Goal: Task Accomplishment & Management: Complete application form

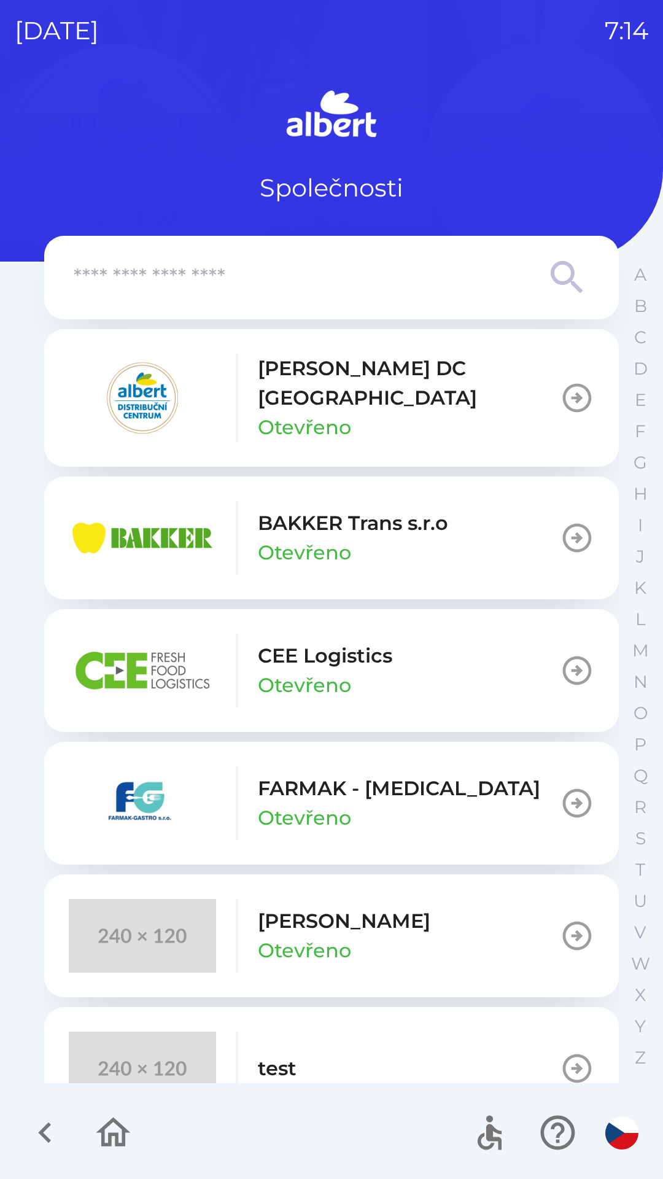
click at [310, 413] on p "Otevřeno" at bounding box center [304, 427] width 93 height 29
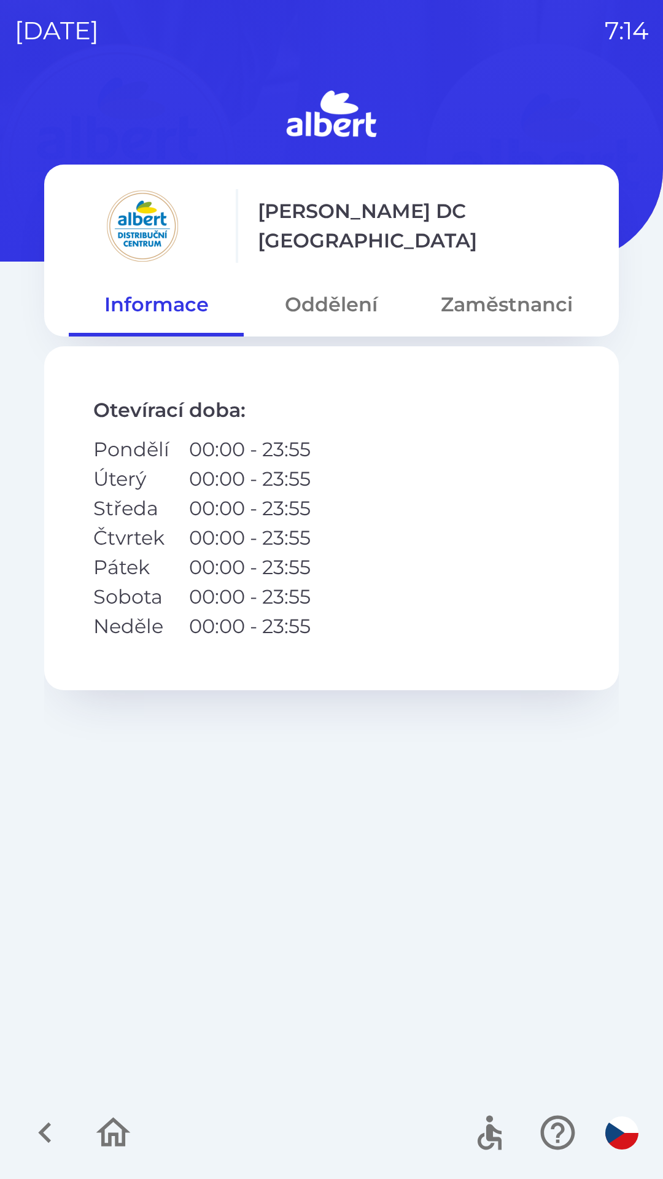
click at [320, 299] on button "Oddělení" at bounding box center [331, 304] width 175 height 44
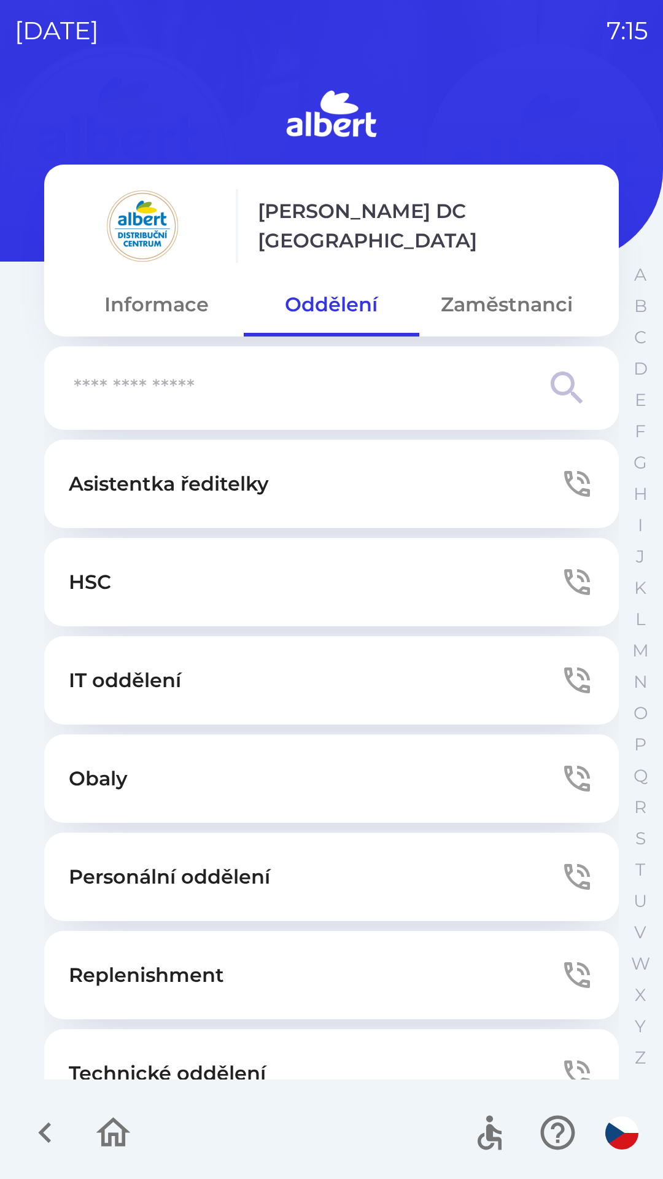
click at [233, 1053] on button "Technické oddělení" at bounding box center [331, 1073] width 575 height 88
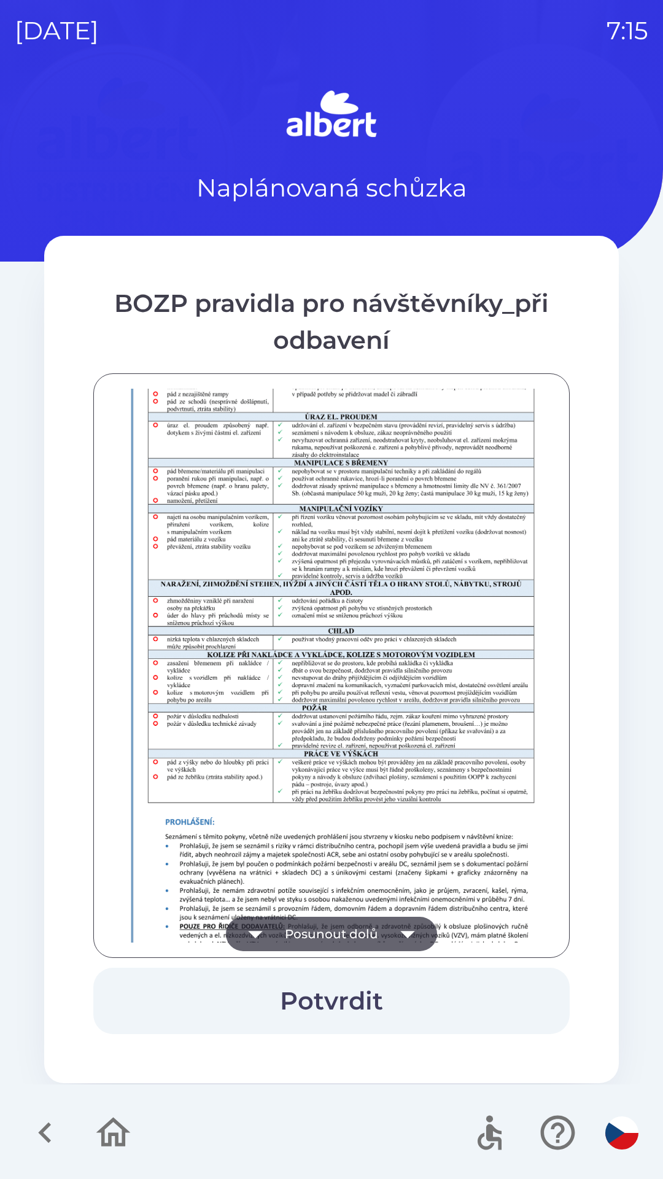
scroll to position [862, 0]
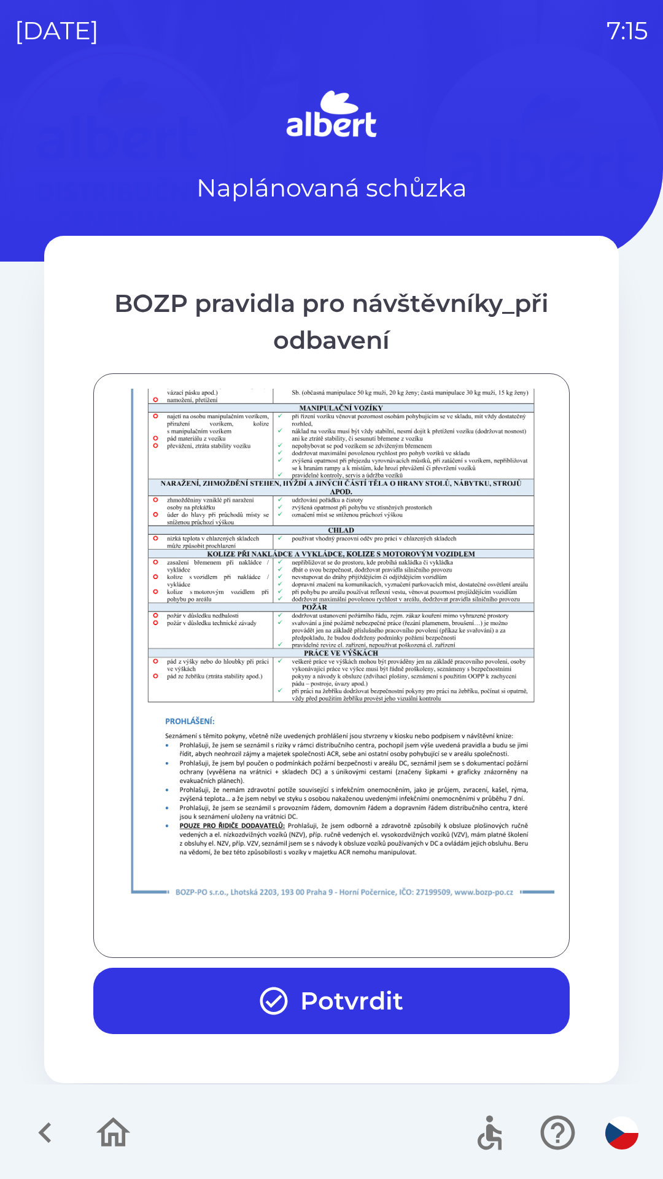
click at [284, 969] on button "Potvrdit" at bounding box center [331, 1000] width 476 height 66
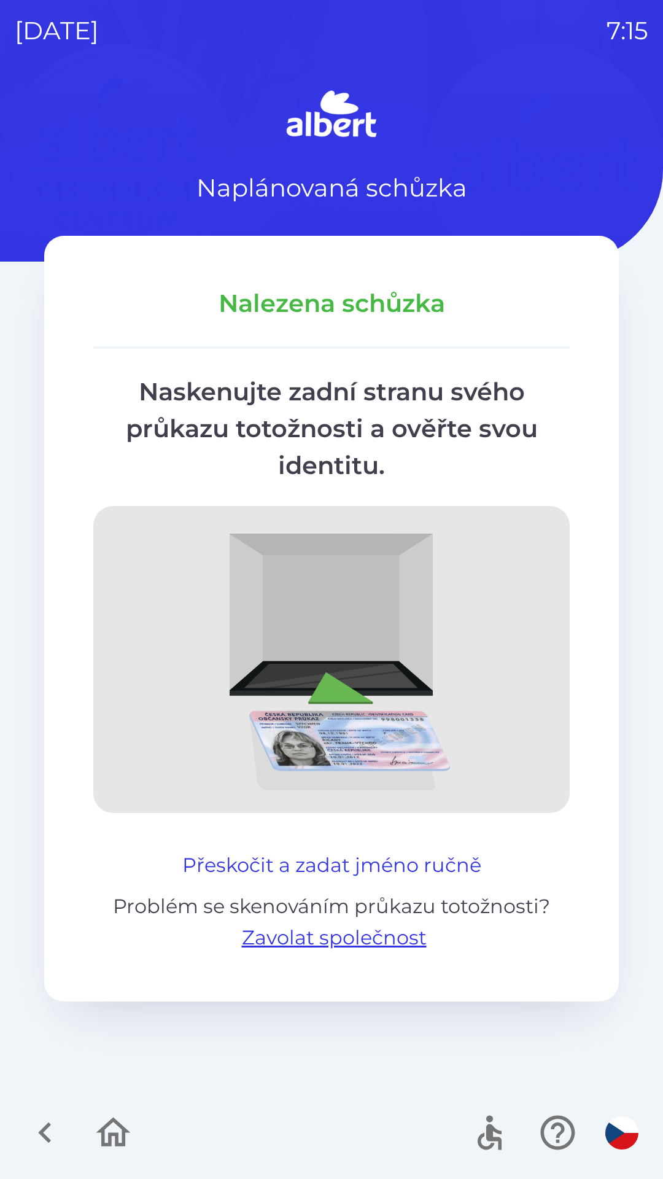
click at [301, 852] on button "Přeskočit a zadat jméno ručně" at bounding box center [331, 864] width 309 height 29
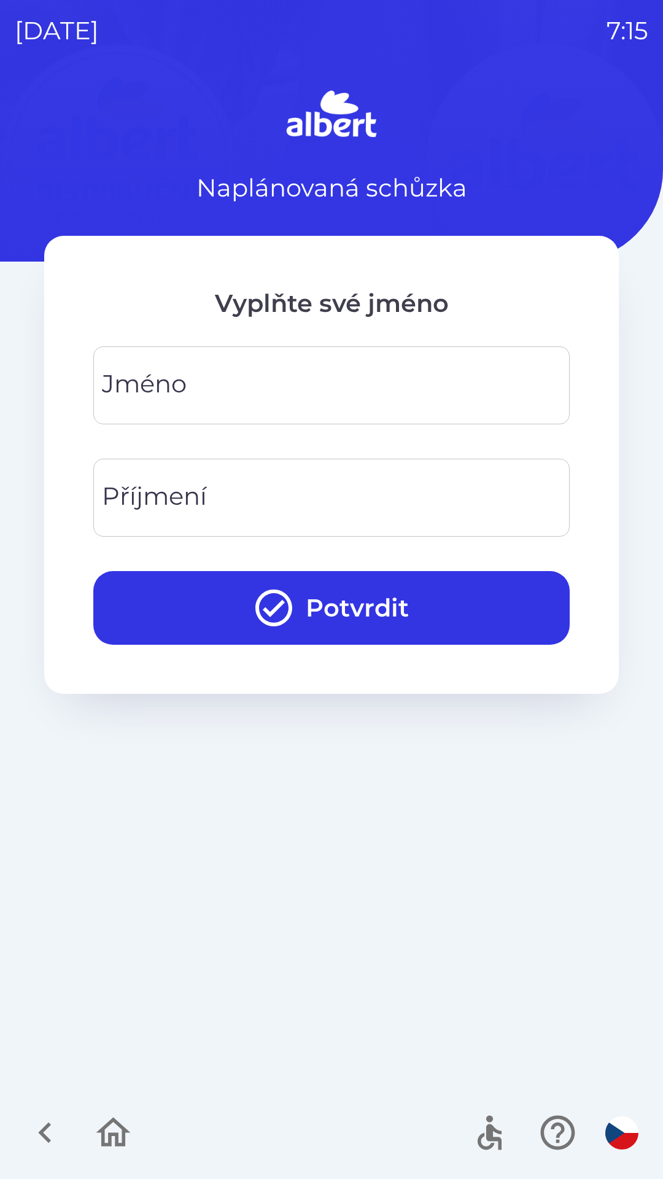
click at [251, 406] on input "Jméno" at bounding box center [331, 385] width 447 height 48
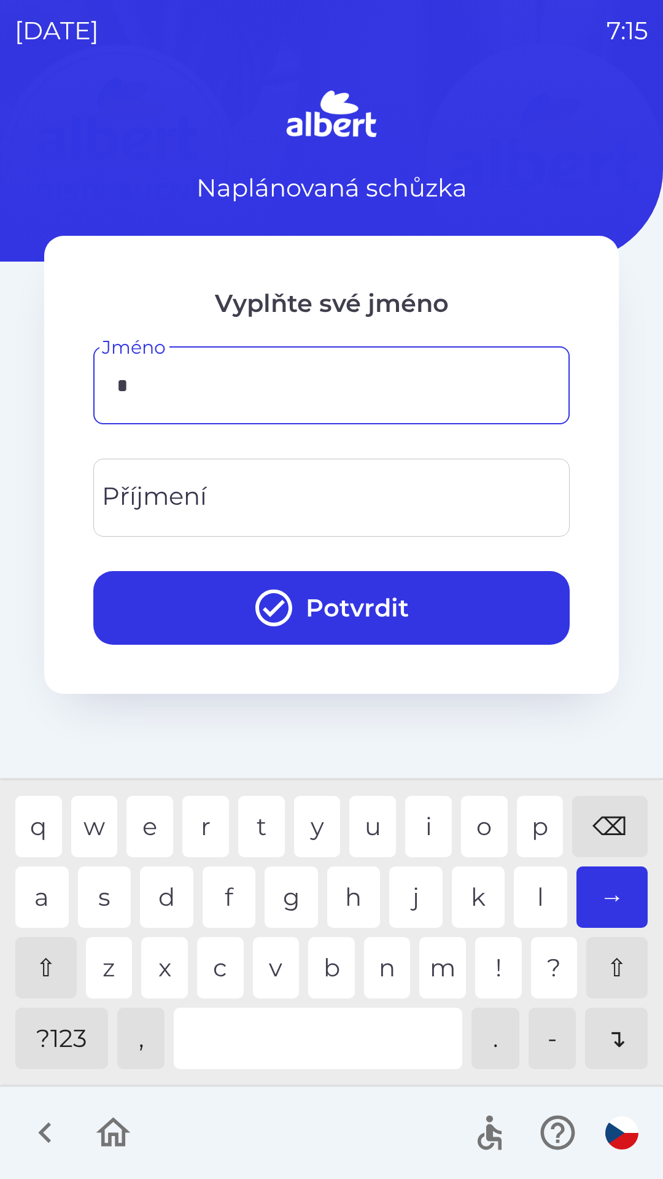
click at [424, 888] on div "j" at bounding box center [415, 896] width 53 height 61
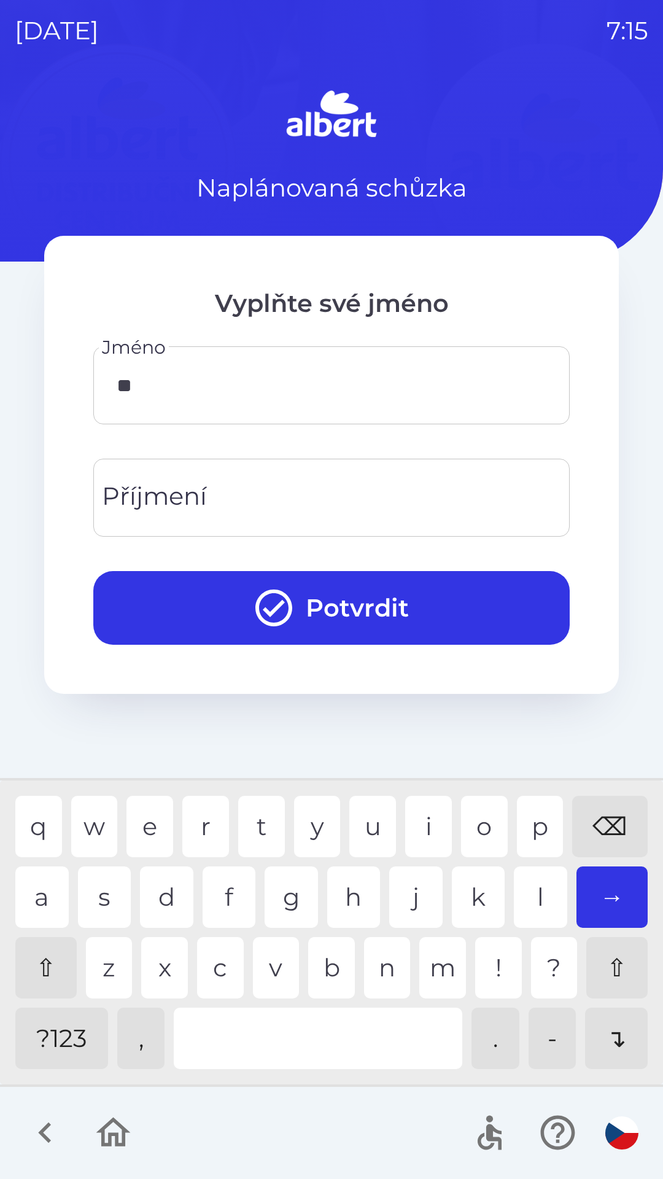
click at [27, 874] on div "a" at bounding box center [41, 896] width 53 height 61
type input "***"
click at [386, 950] on div "n" at bounding box center [387, 967] width 47 height 61
click at [233, 490] on input "Příjmení" at bounding box center [331, 497] width 447 height 48
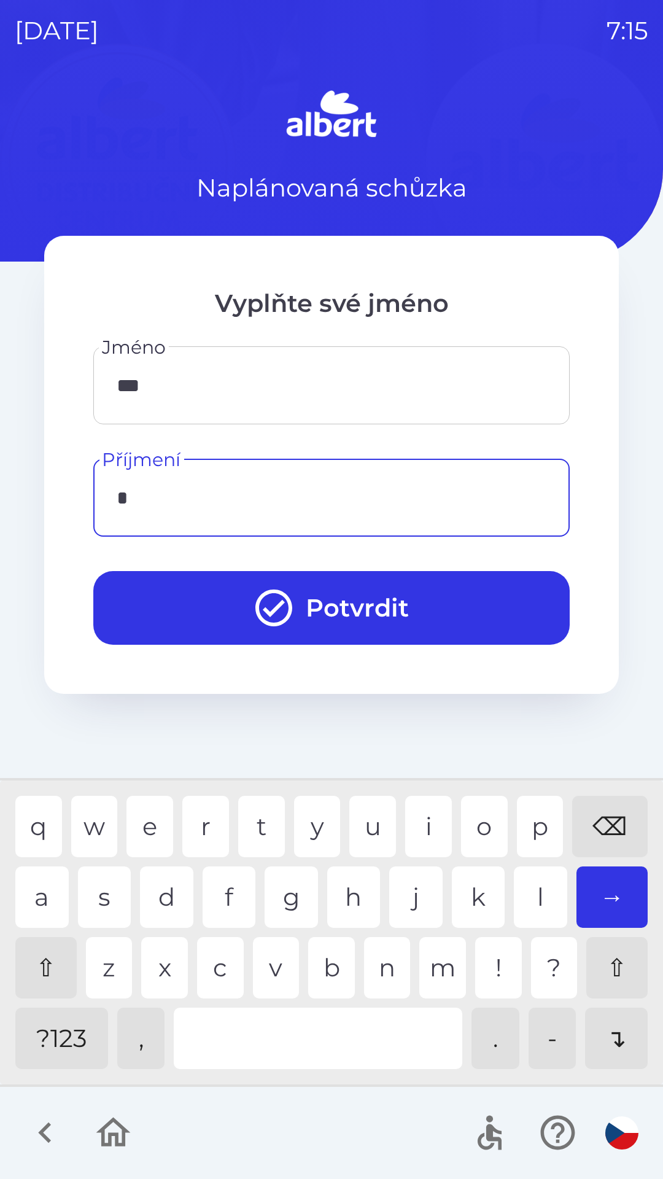
click at [281, 889] on div "g" at bounding box center [291, 896] width 53 height 61
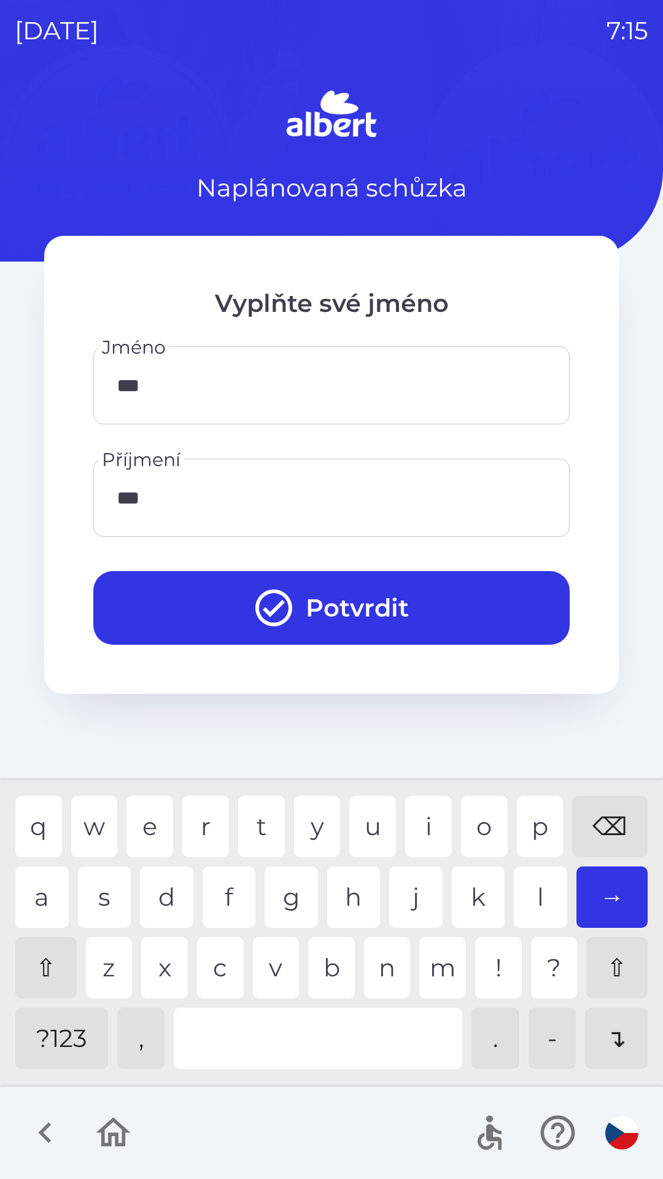
click at [214, 789] on div "q w e r t y u i o p ⌫ a s d f g h j k l → ⇧ z x c v b n m ! ? ⇧ ?123 , . - ↴" at bounding box center [331, 932] width 657 height 298
type input "****"
click at [363, 614] on button "Potvrdit" at bounding box center [331, 608] width 476 height 74
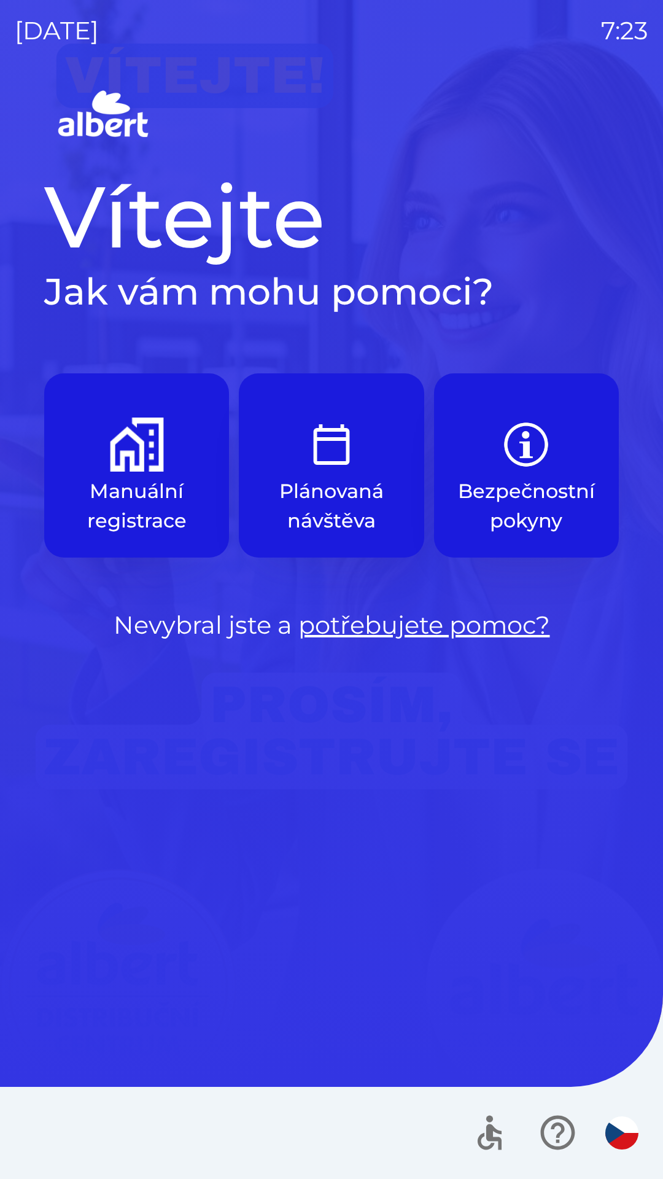
click at [112, 512] on p "Manuální registrace" at bounding box center [137, 505] width 126 height 59
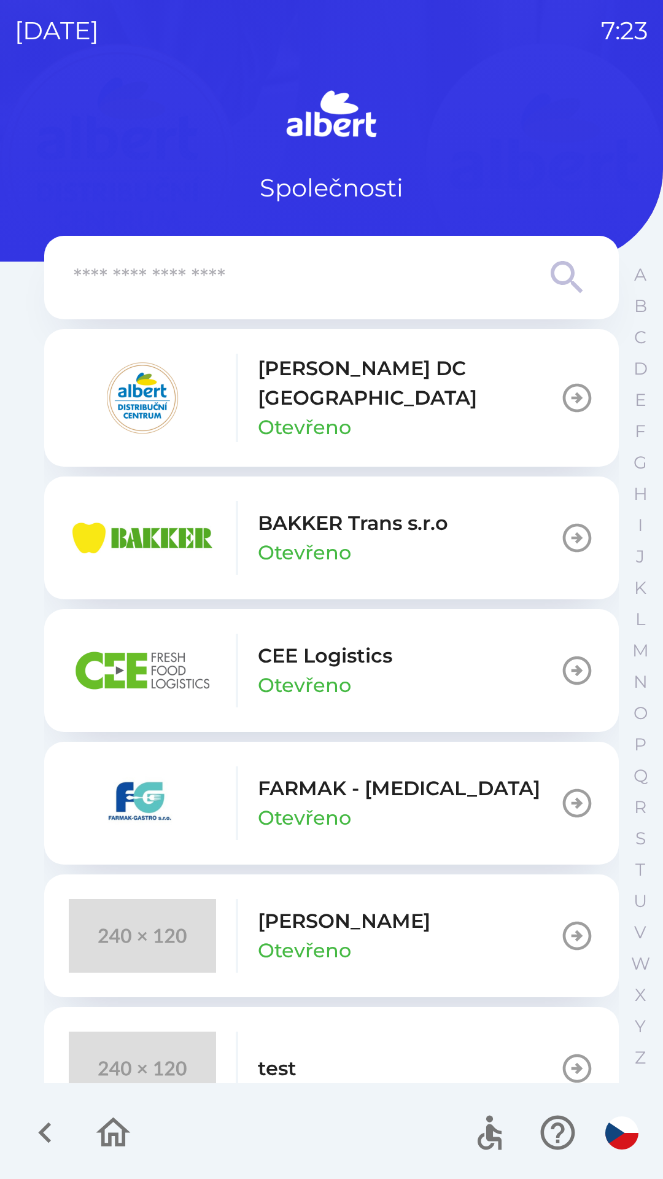
click at [281, 413] on p "Otevřeno" at bounding box center [304, 427] width 93 height 29
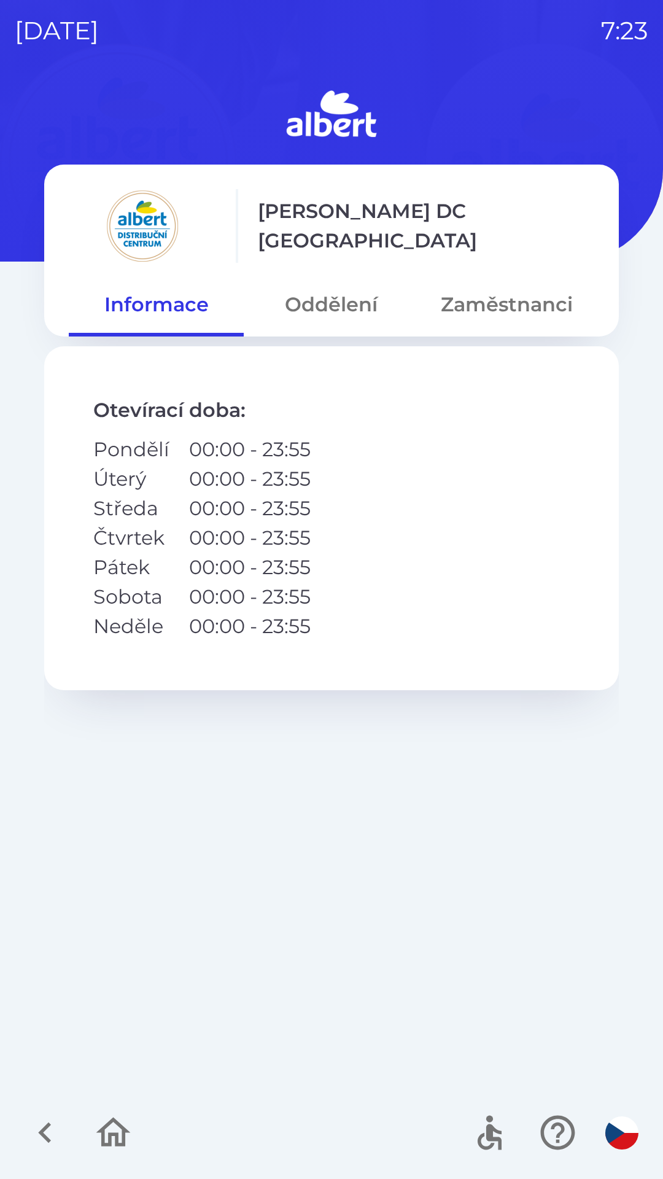
click at [301, 265] on div "[PERSON_NAME] DC Olomouc Informace Oddělení Zaměstnanci" at bounding box center [331, 251] width 575 height 172
click at [308, 316] on button "Oddělení" at bounding box center [331, 304] width 175 height 44
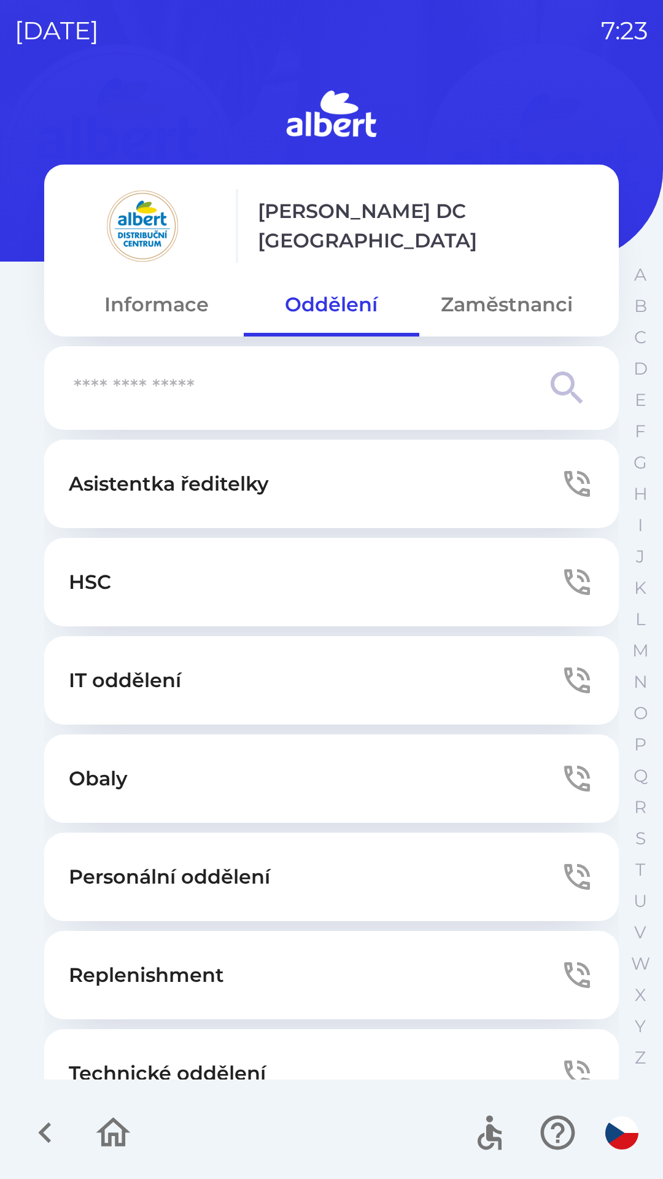
click at [213, 1048] on button "Technické oddělení" at bounding box center [331, 1073] width 575 height 88
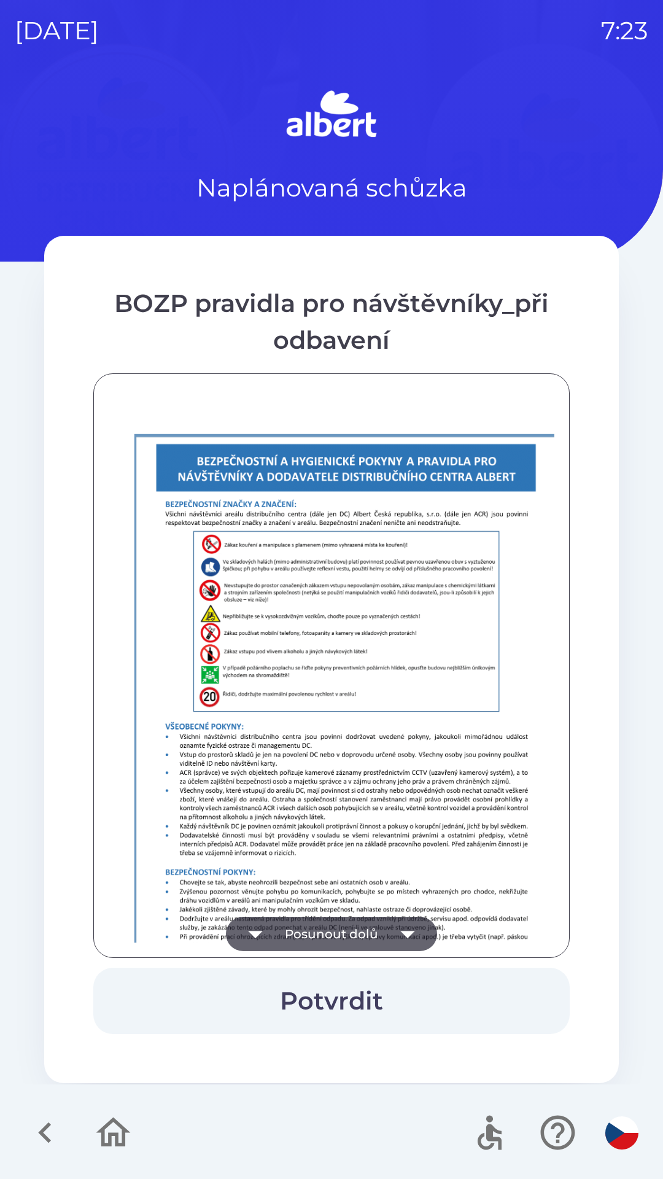
click at [296, 918] on button "Posunout dolů" at bounding box center [331, 934] width 211 height 34
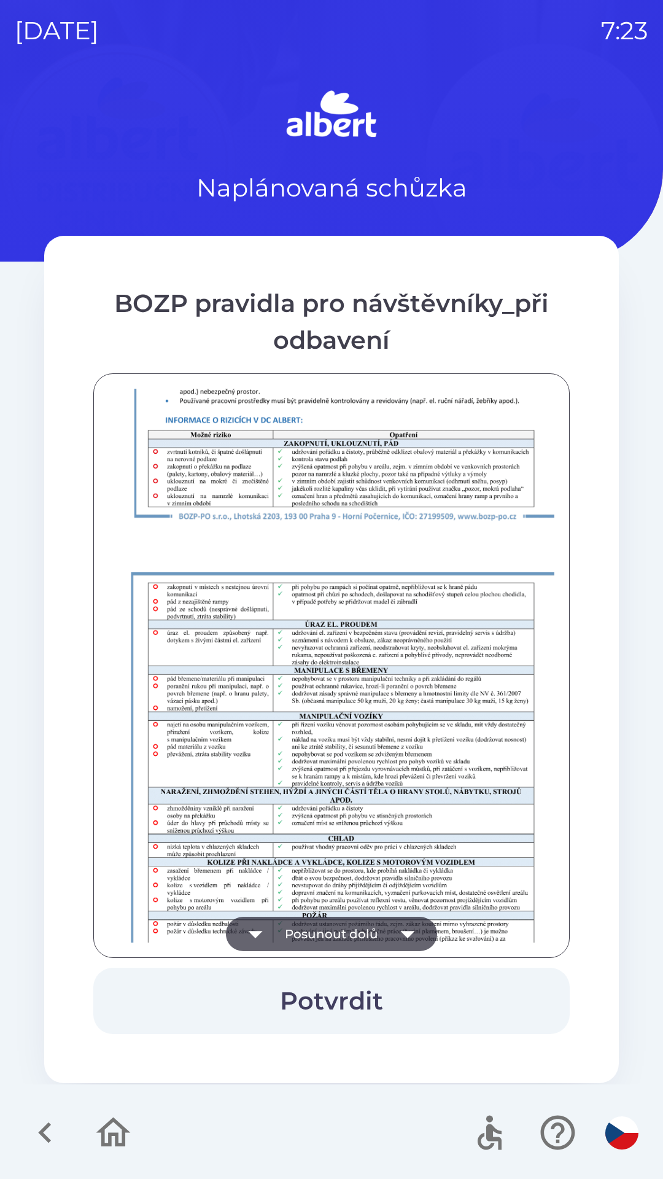
click at [288, 924] on button "Posunout dolů" at bounding box center [331, 934] width 211 height 34
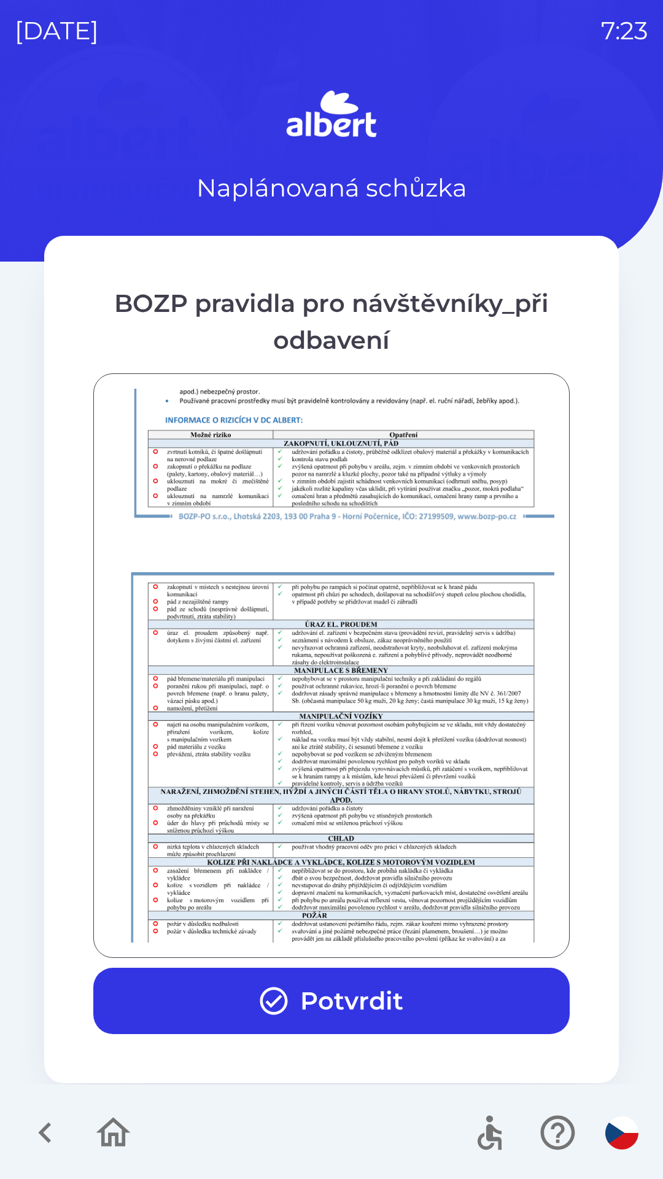
scroll to position [862, 0]
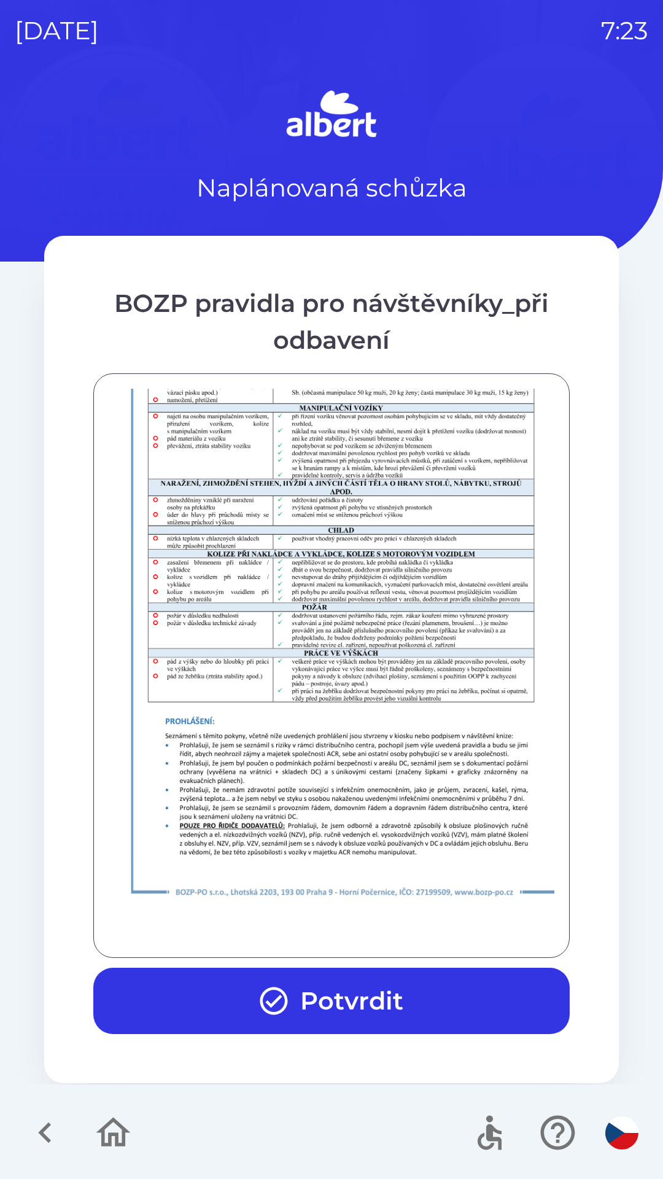
click at [296, 999] on button "Potvrdit" at bounding box center [331, 1000] width 476 height 66
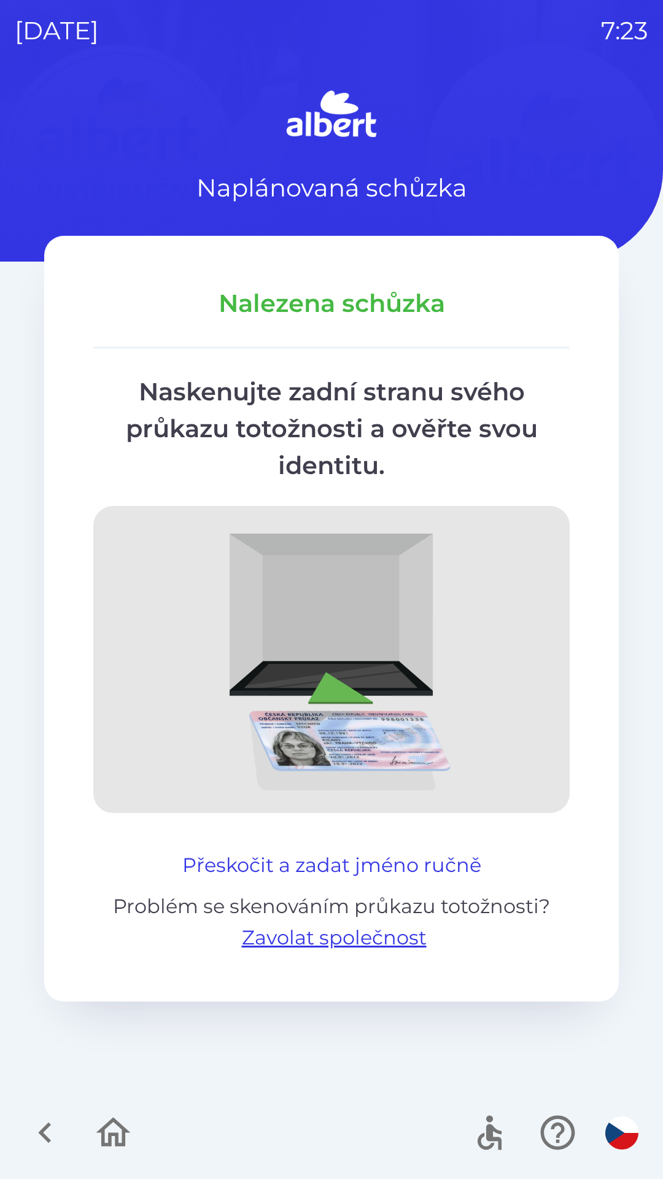
click at [262, 862] on button "Přeskočit a zadat jméno ručně" at bounding box center [331, 864] width 309 height 29
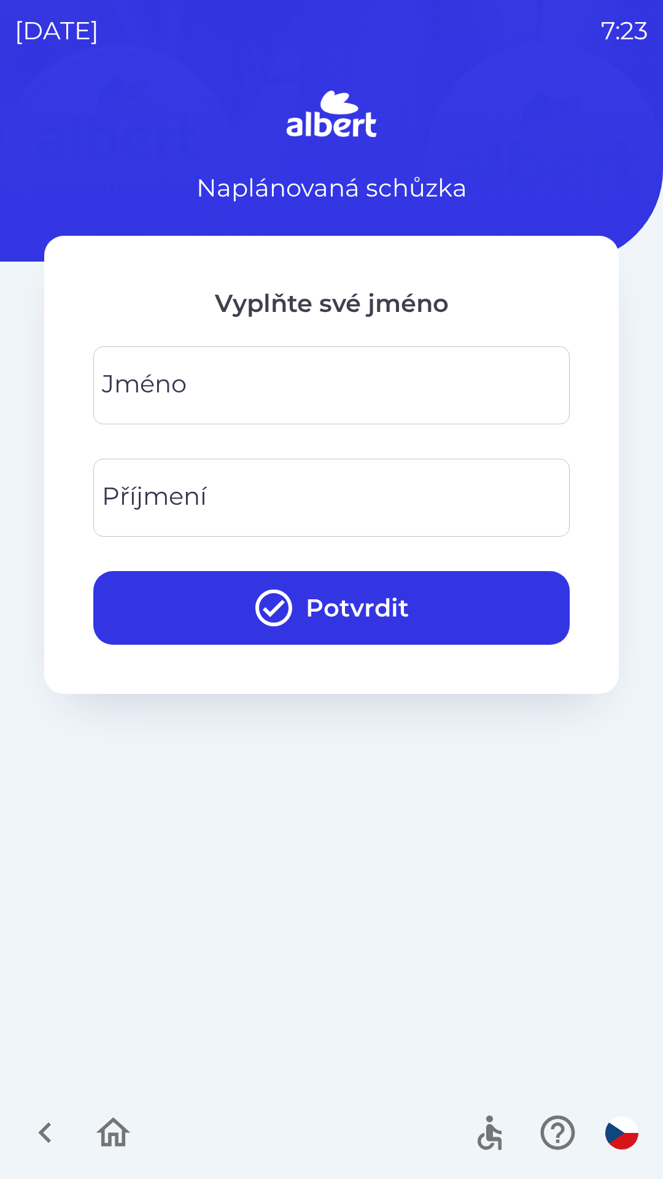
click at [136, 387] on div "[PERSON_NAME]" at bounding box center [331, 385] width 476 height 78
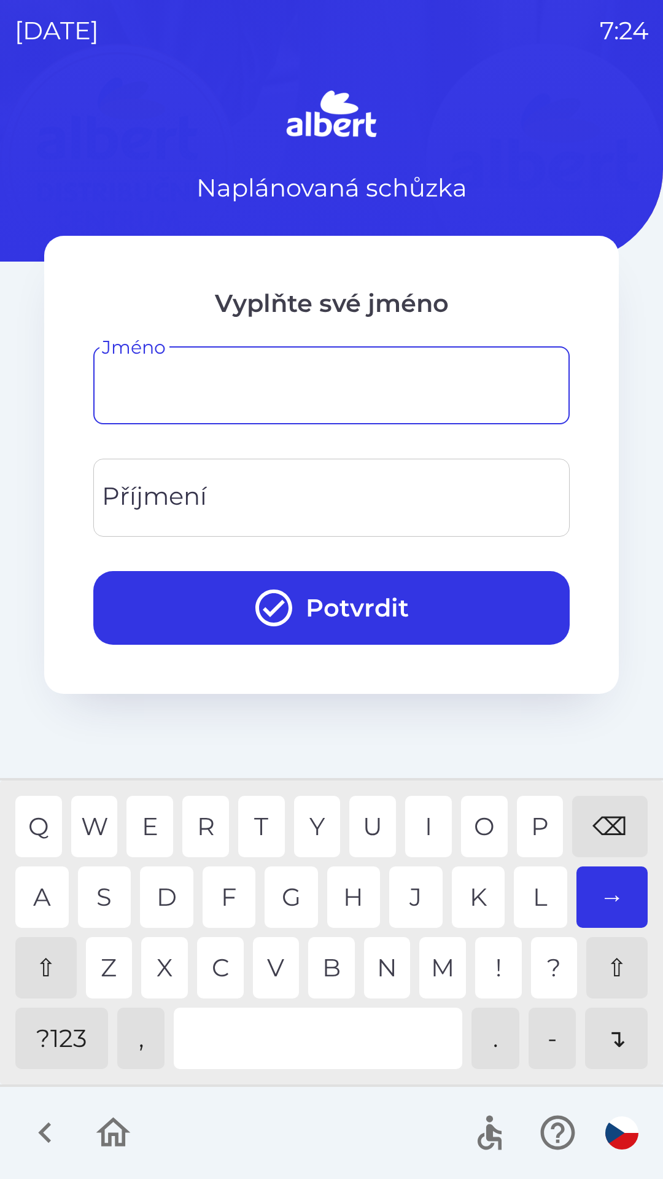
click at [44, 963] on div "⇧" at bounding box center [45, 967] width 61 height 61
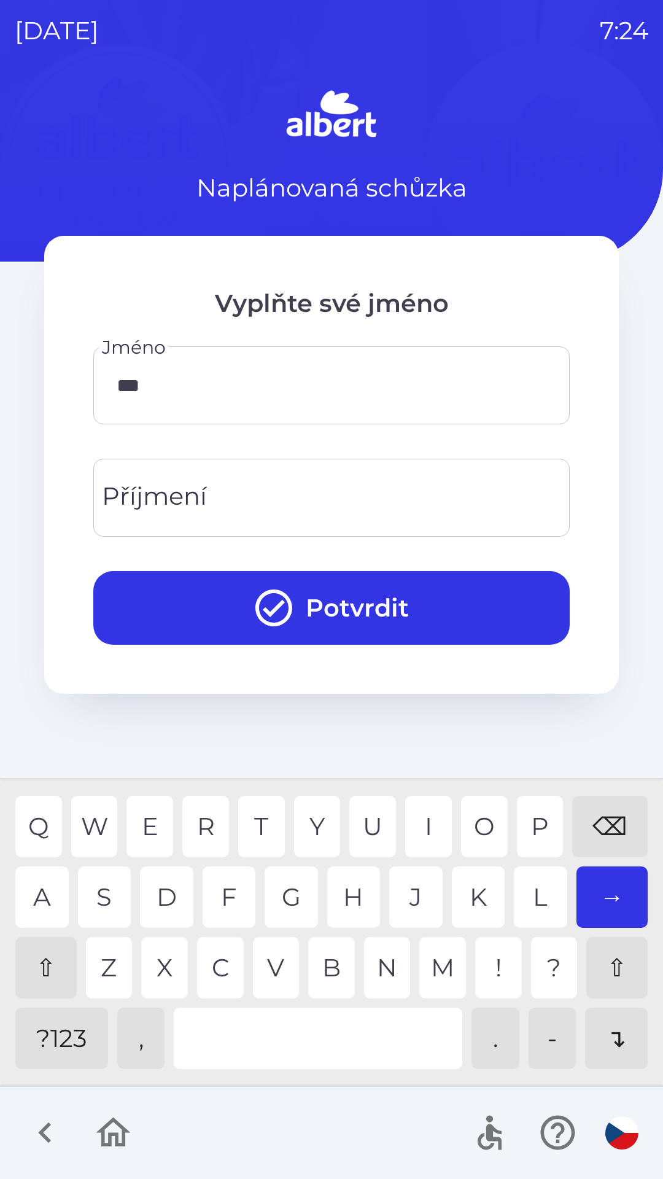
click at [37, 899] on div "A" at bounding box center [41, 896] width 53 height 61
click at [438, 954] on div "M" at bounding box center [442, 967] width 47 height 61
type input "********"
click at [201, 810] on div "R" at bounding box center [205, 826] width 47 height 61
click at [307, 486] on input "Příjmení" at bounding box center [331, 497] width 447 height 48
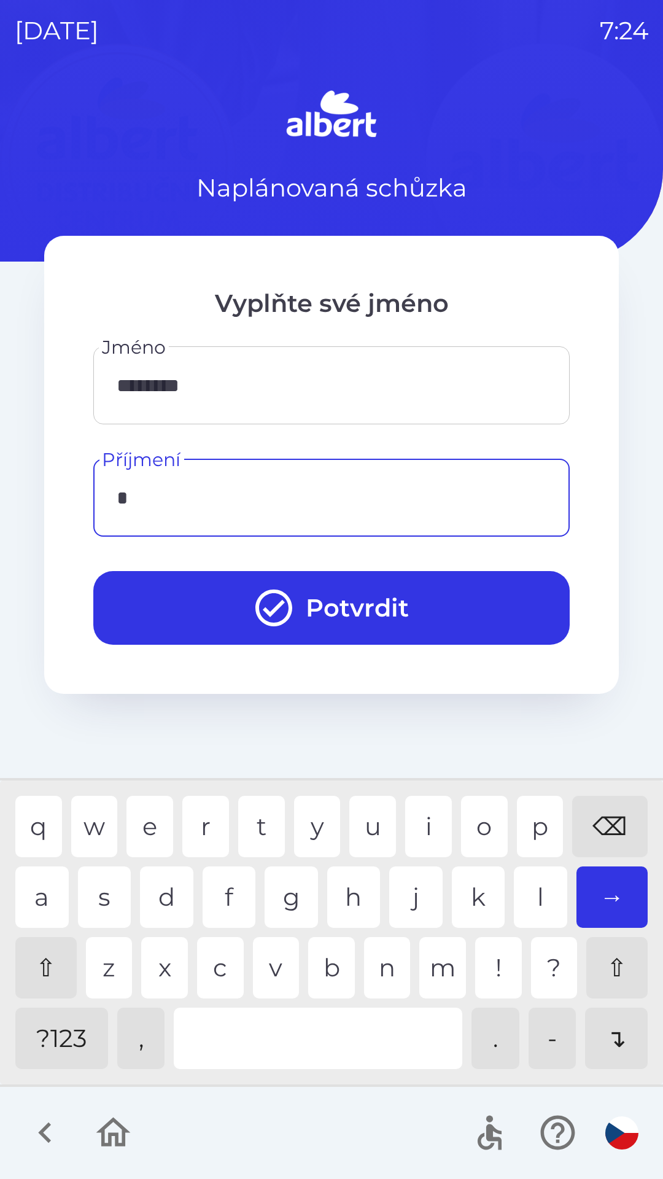
click at [358, 880] on div "h" at bounding box center [353, 896] width 53 height 61
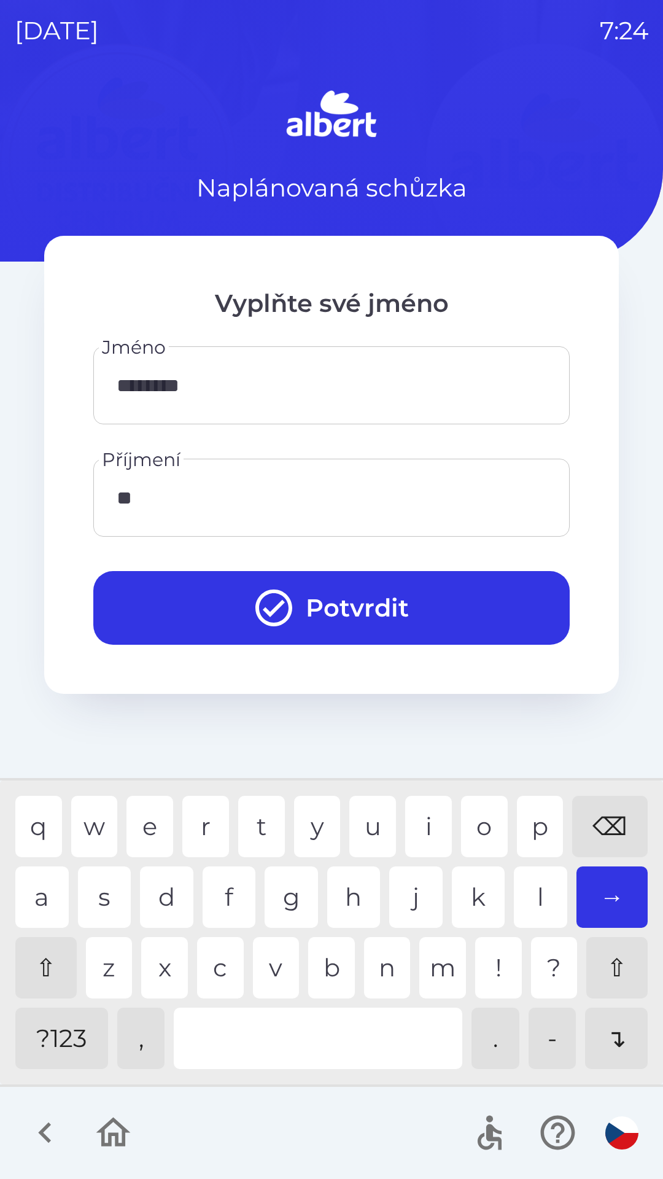
click at [36, 889] on div "a" at bounding box center [41, 896] width 53 height 61
click at [387, 955] on div "n" at bounding box center [387, 967] width 47 height 61
click at [361, 829] on div "u" at bounding box center [372, 826] width 47 height 61
click at [37, 900] on div "a" at bounding box center [41, 896] width 53 height 61
click at [169, 889] on div "d" at bounding box center [166, 896] width 53 height 61
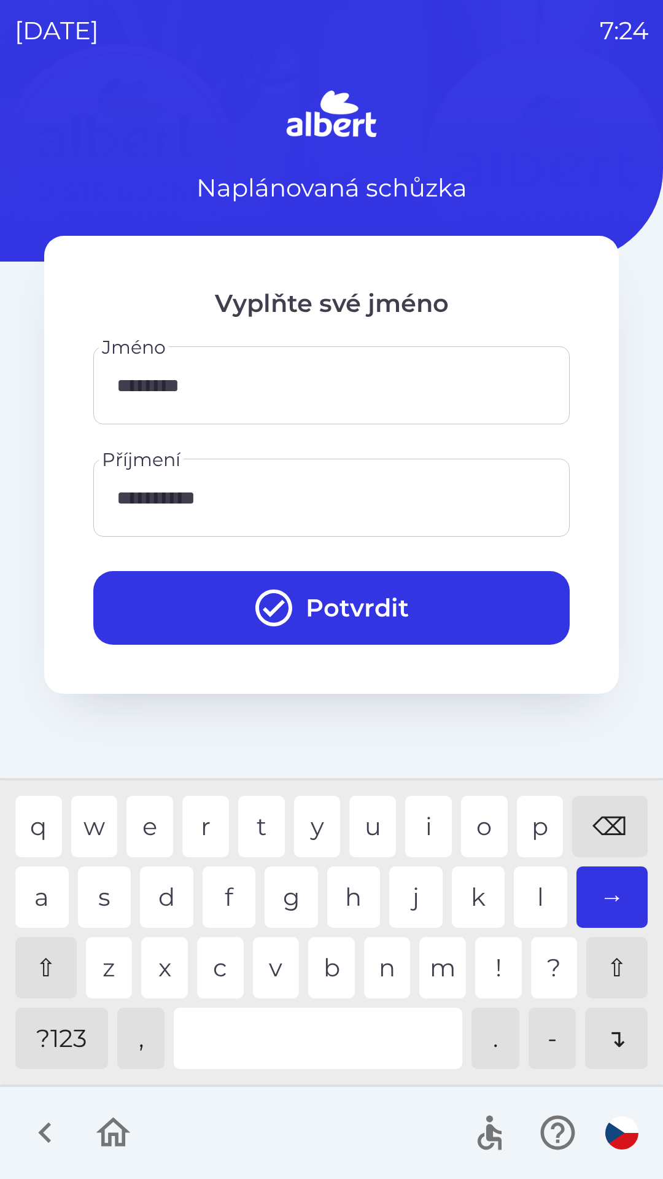
type input "**********"
click at [488, 815] on div "o" at bounding box center [484, 826] width 47 height 61
click at [408, 610] on button "Potvrdit" at bounding box center [331, 608] width 476 height 74
